Goal: Understand process/instructions: Learn about a topic

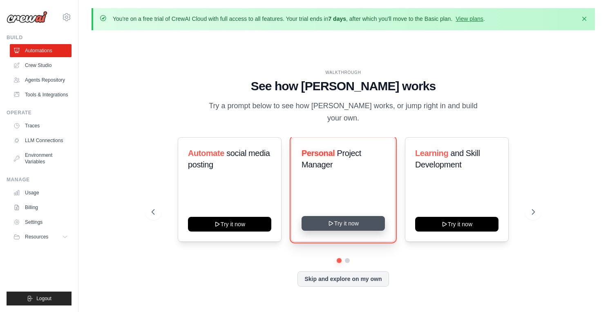
click at [325, 219] on button "Try it now" at bounding box center [342, 223] width 83 height 15
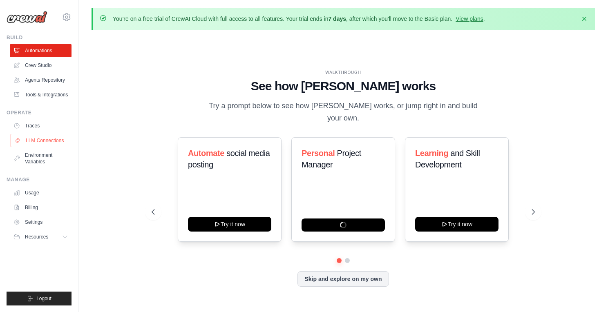
click at [43, 142] on link "LLM Connections" at bounding box center [42, 140] width 62 height 13
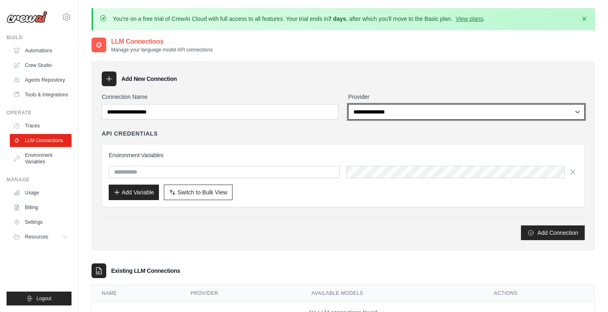
click at [379, 113] on select "**********" at bounding box center [466, 112] width 236 height 16
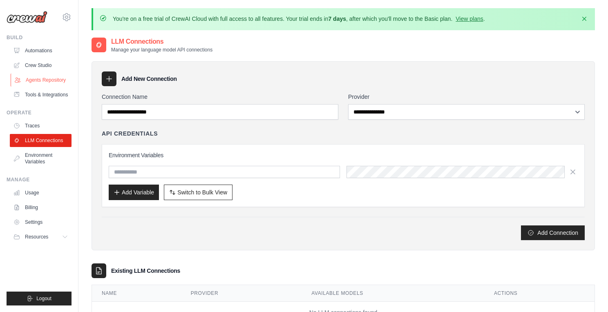
click at [53, 84] on link "Agents Repository" at bounding box center [42, 79] width 62 height 13
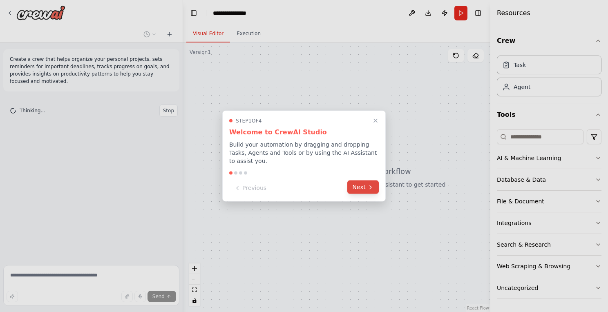
click at [356, 187] on button "Next" at bounding box center [362, 186] width 31 height 13
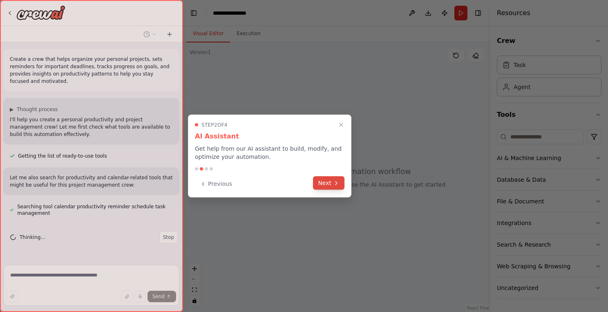
click at [331, 180] on button "Next" at bounding box center [328, 182] width 31 height 13
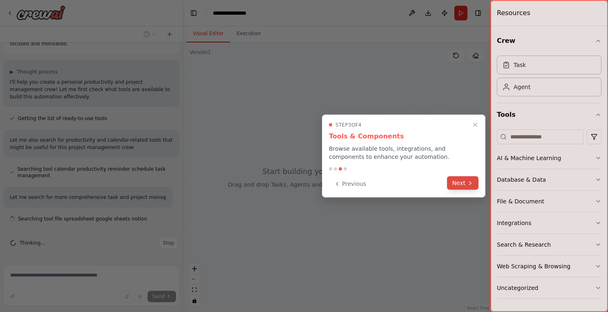
scroll to position [45, 0]
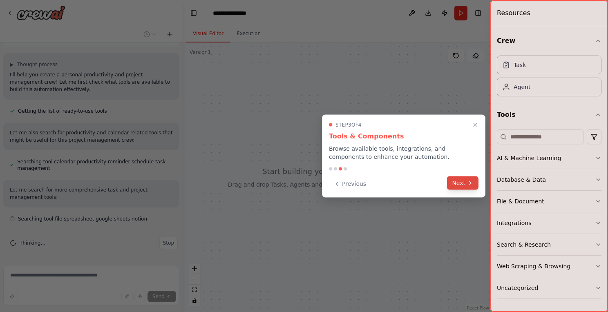
click at [464, 180] on button "Next" at bounding box center [462, 182] width 31 height 13
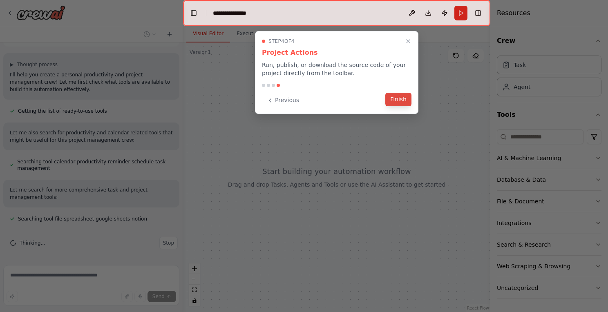
click at [401, 102] on button "Finish" at bounding box center [398, 99] width 26 height 13
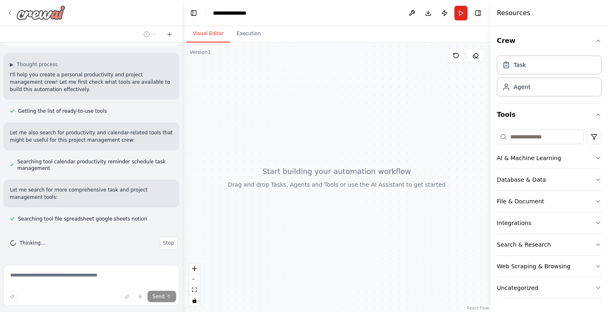
click at [9, 12] on icon at bounding box center [10, 12] width 2 height 3
